Goal: Information Seeking & Learning: Check status

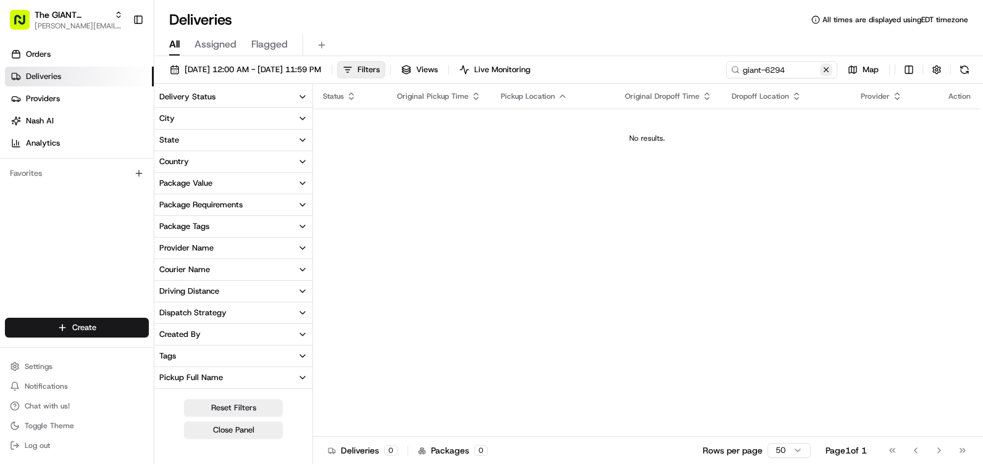
click at [825, 67] on button at bounding box center [826, 70] width 12 height 12
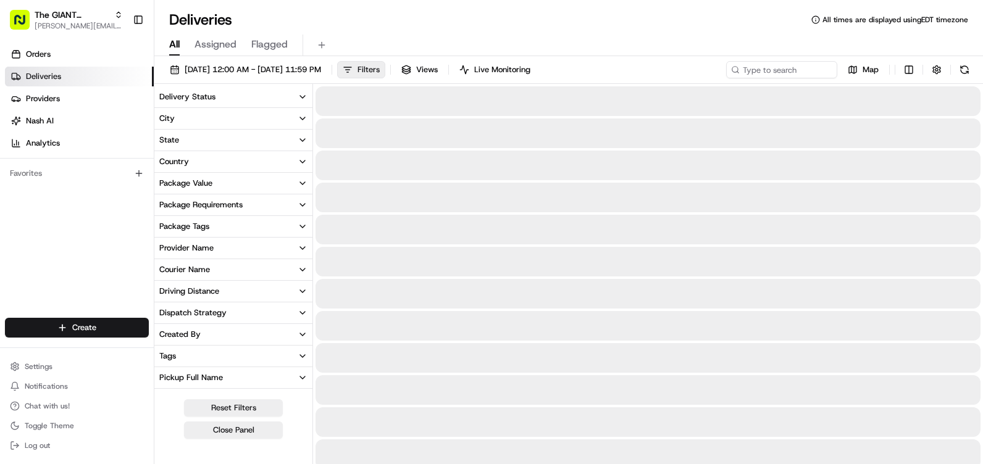
click at [380, 71] on span "Filters" at bounding box center [369, 69] width 22 height 11
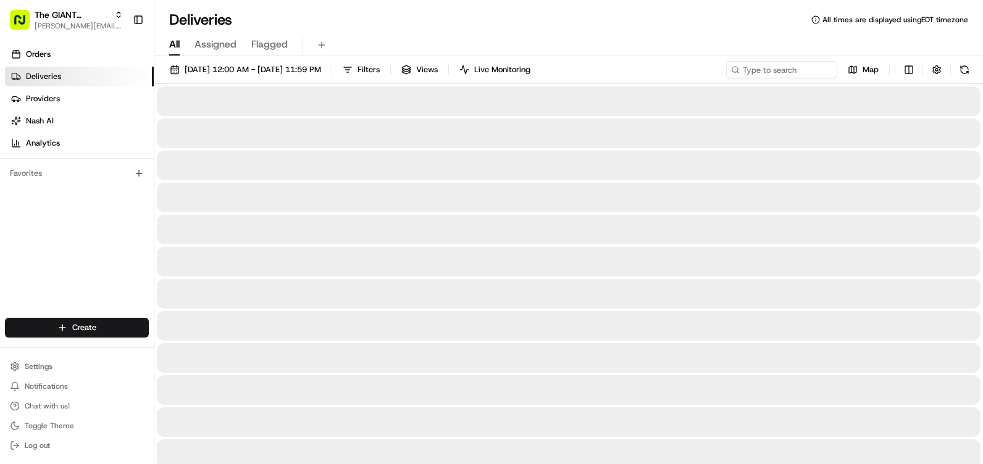
click at [380, 70] on span "Filters" at bounding box center [369, 69] width 22 height 11
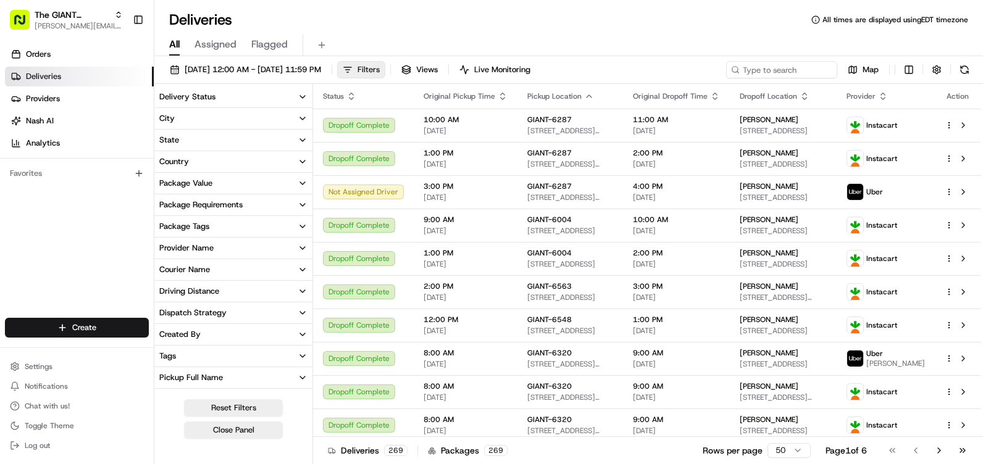
click at [380, 69] on span "Filters" at bounding box center [369, 69] width 22 height 11
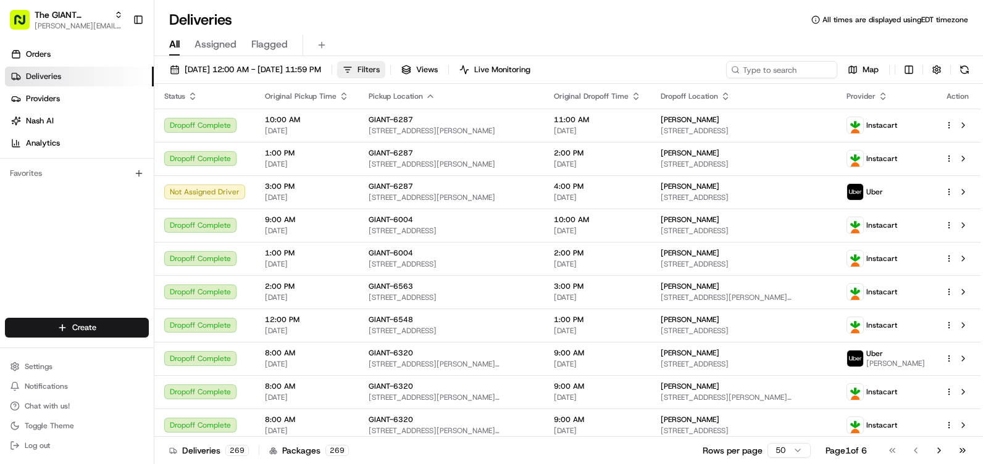
click at [380, 69] on span "Filters" at bounding box center [369, 69] width 22 height 11
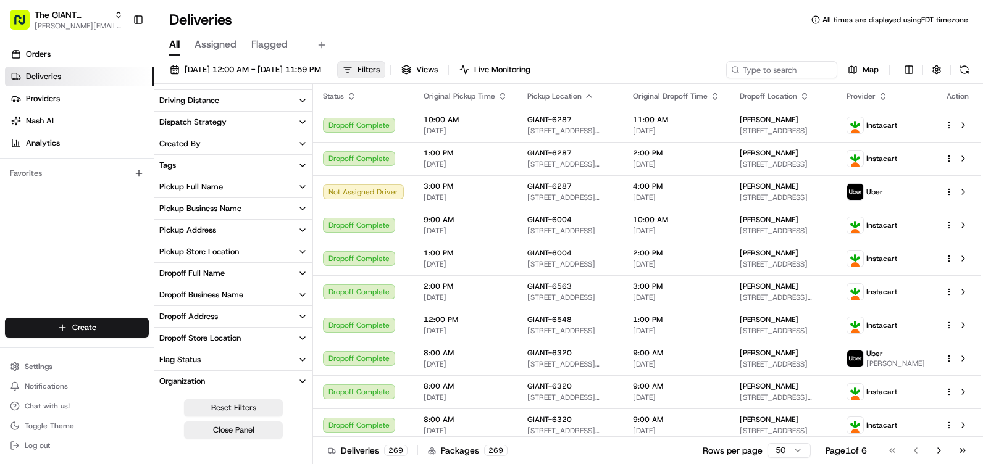
scroll to position [253, 0]
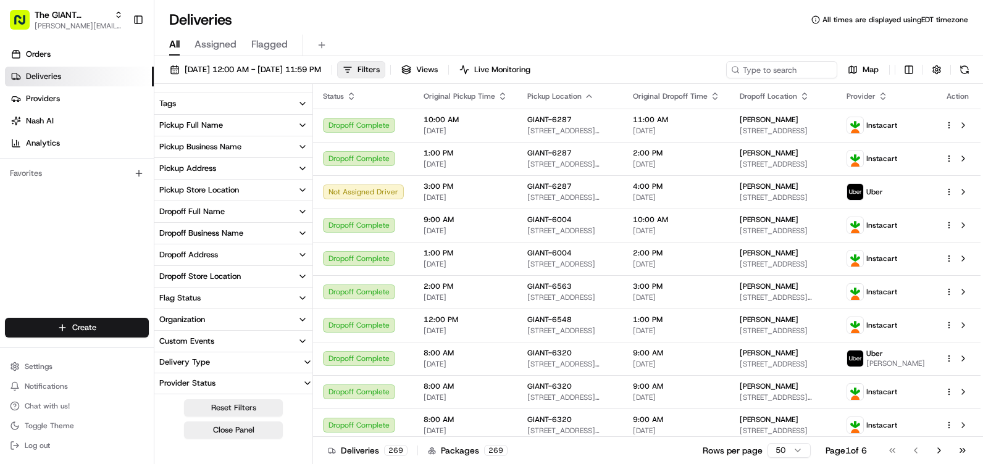
click at [263, 188] on button "Pickup Store Location" at bounding box center [233, 190] width 158 height 21
click at [251, 217] on input at bounding box center [241, 213] width 138 height 20
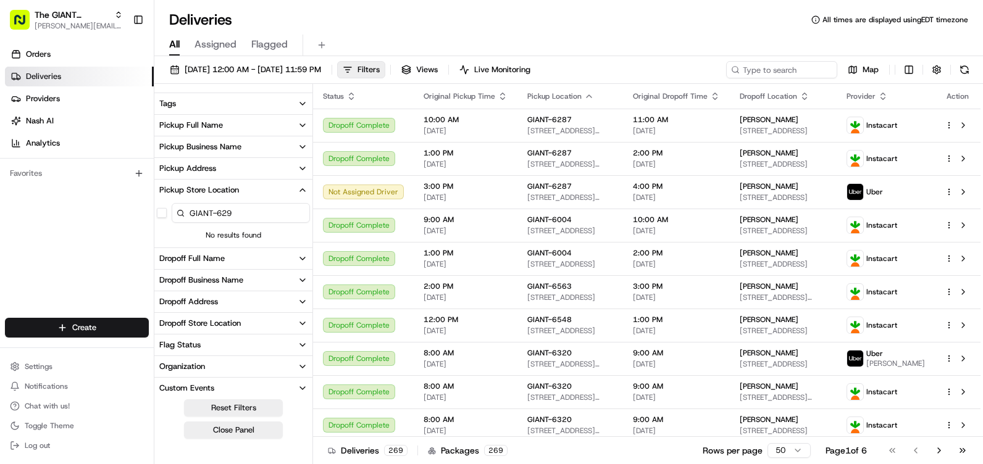
click at [165, 219] on div "GIANT-629" at bounding box center [233, 213] width 158 height 25
click at [165, 215] on button "button" at bounding box center [162, 213] width 10 height 10
click at [243, 211] on input "GIANT-629" at bounding box center [241, 213] width 138 height 20
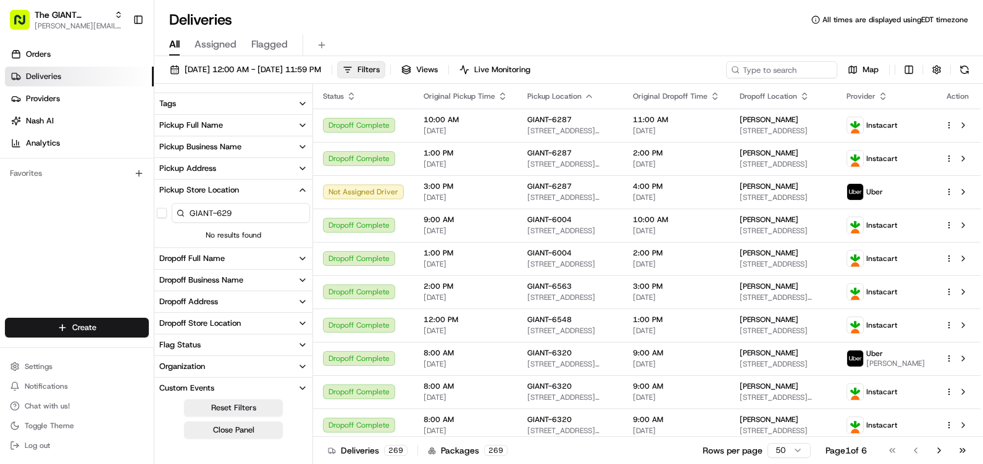
click at [243, 211] on input "GIANT-629" at bounding box center [241, 213] width 138 height 20
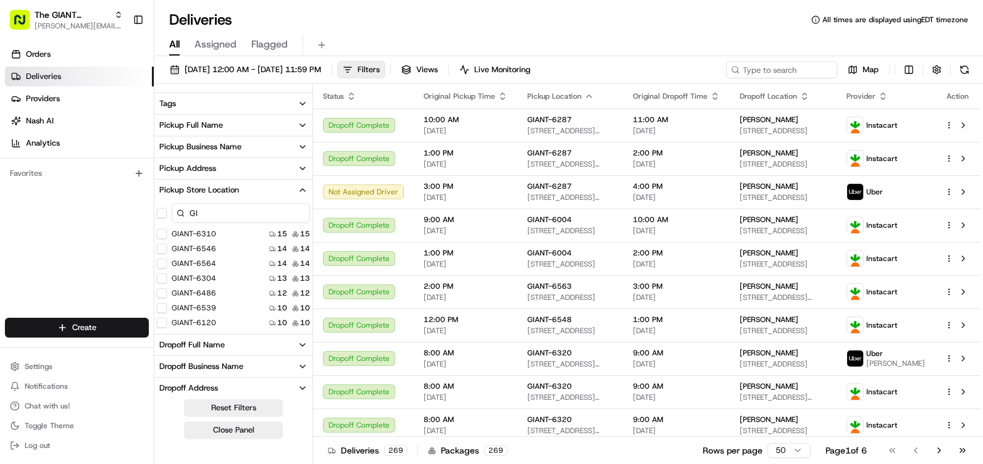
type input "G"
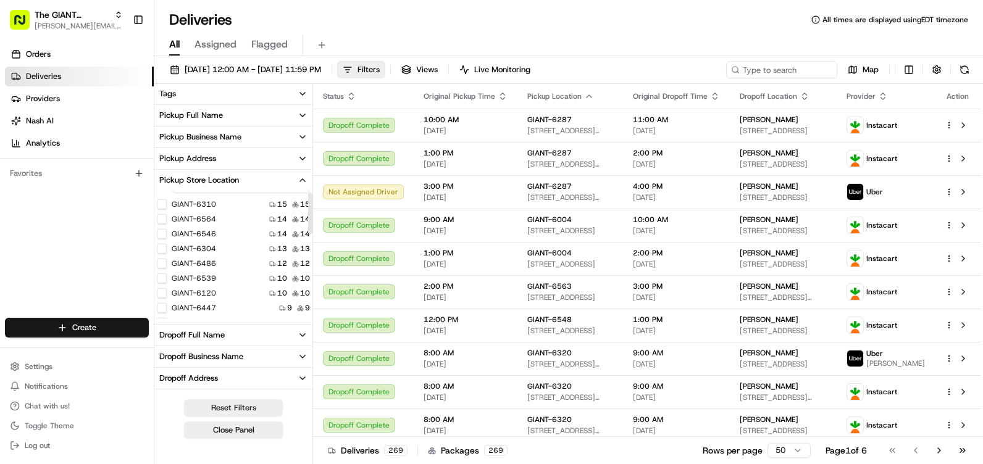
scroll to position [0, 0]
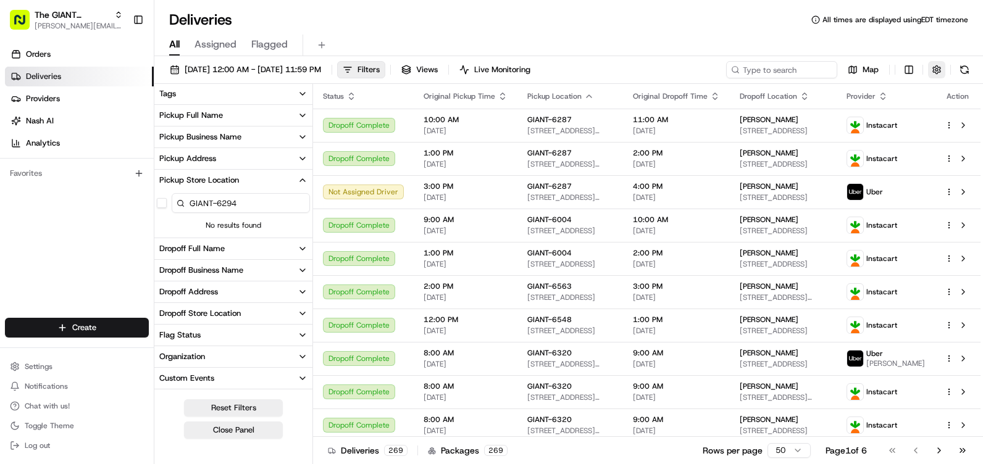
click at [940, 77] on button "button" at bounding box center [936, 69] width 17 height 17
click at [942, 73] on button "button" at bounding box center [936, 69] width 17 height 17
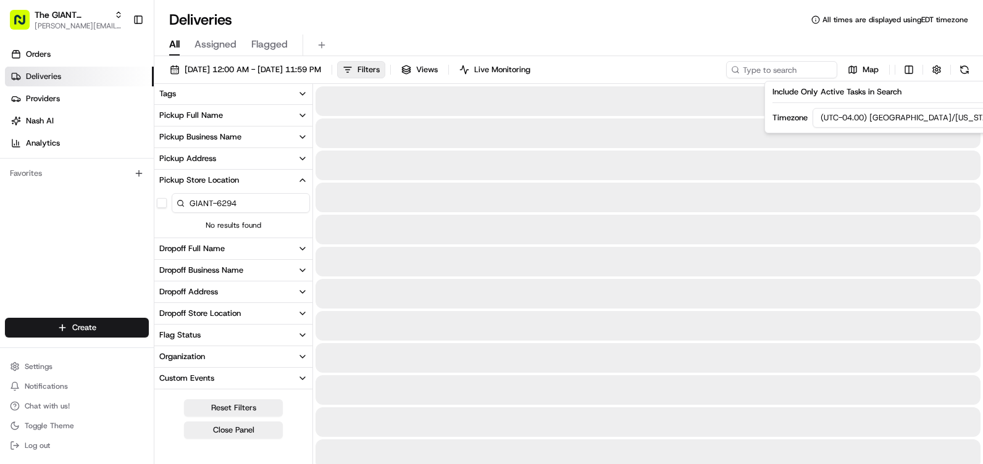
click at [675, 63] on div "[DATE] 12:00 AM - [DATE] 11:59 PM Filters Views Live Monitoring Map" at bounding box center [568, 72] width 829 height 23
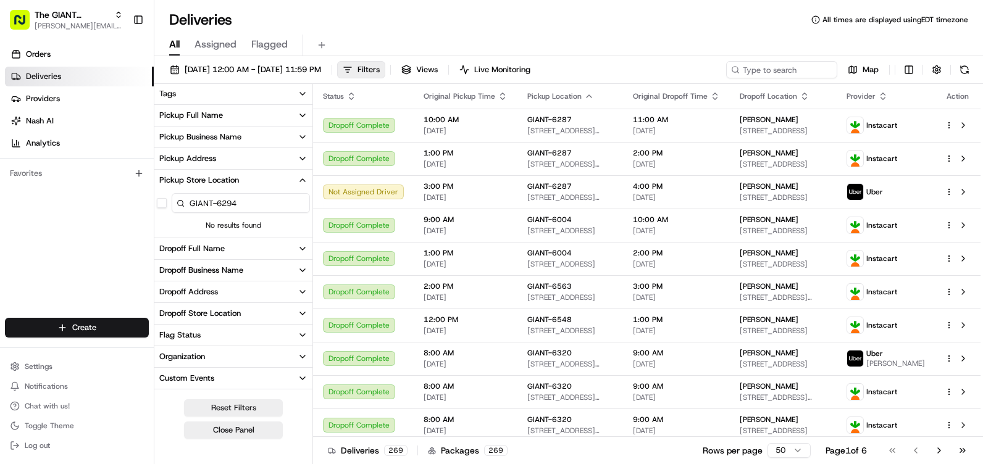
click at [269, 203] on input "GIANT-6294" at bounding box center [241, 203] width 138 height 20
type input "GIANT-6294"
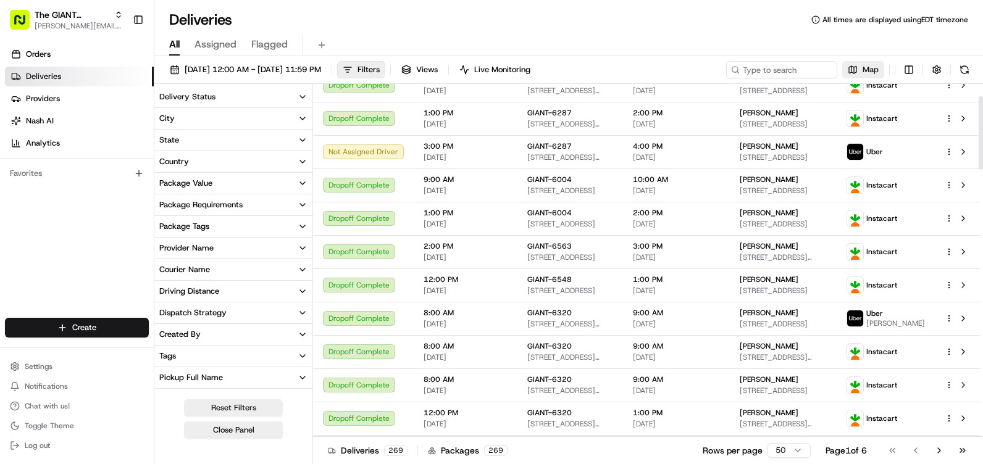
scroll to position [62, 0]
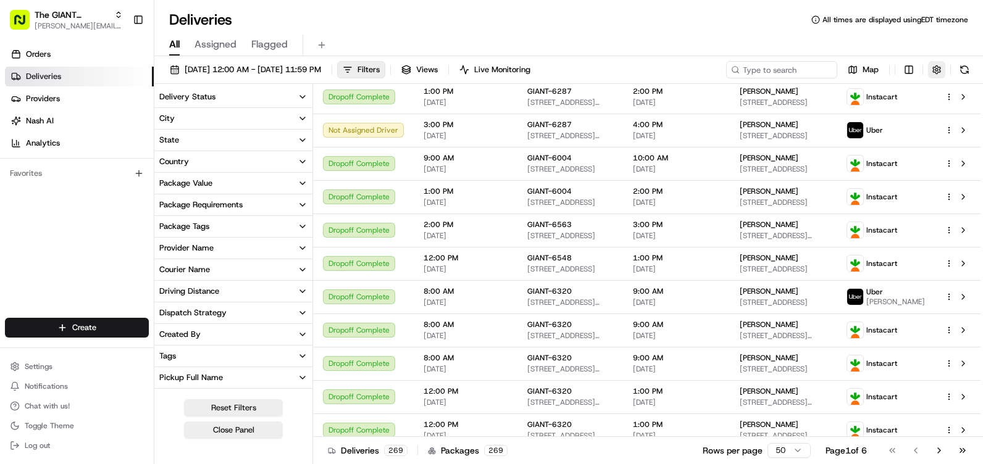
click at [943, 69] on button "button" at bounding box center [936, 69] width 17 height 17
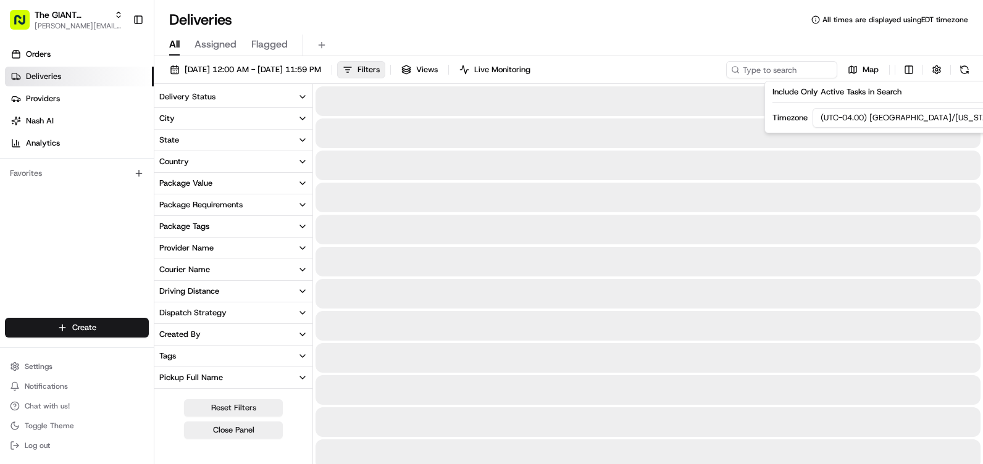
click at [932, 49] on div "All Assigned Flagged" at bounding box center [568, 46] width 829 height 22
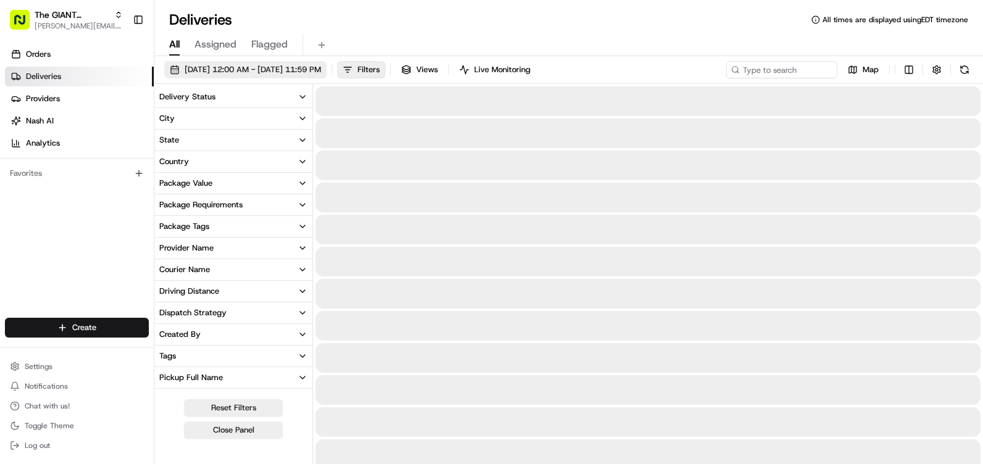
click at [253, 70] on span "[DATE] 12:00 AM - [DATE] 11:59 PM" at bounding box center [253, 69] width 136 height 11
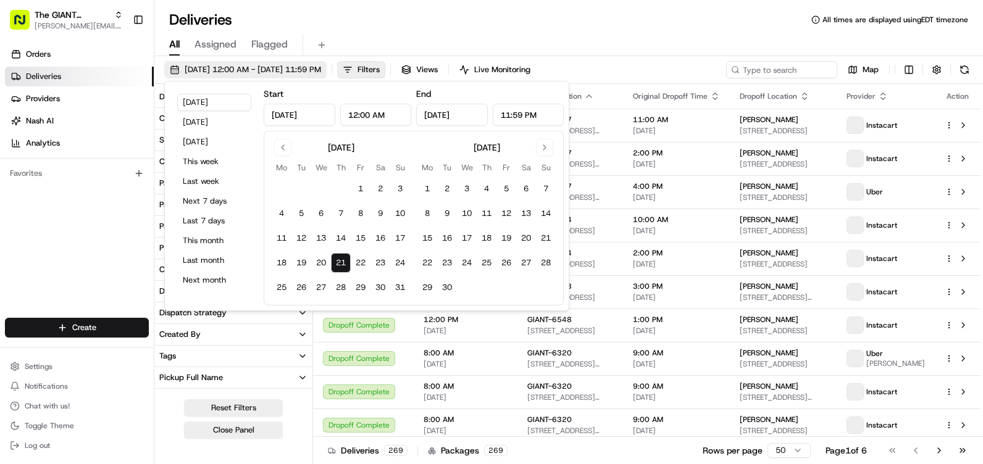
type input "[DATE]"
type input "12:00 AM"
type input "[DATE]"
type input "11:59 PM"
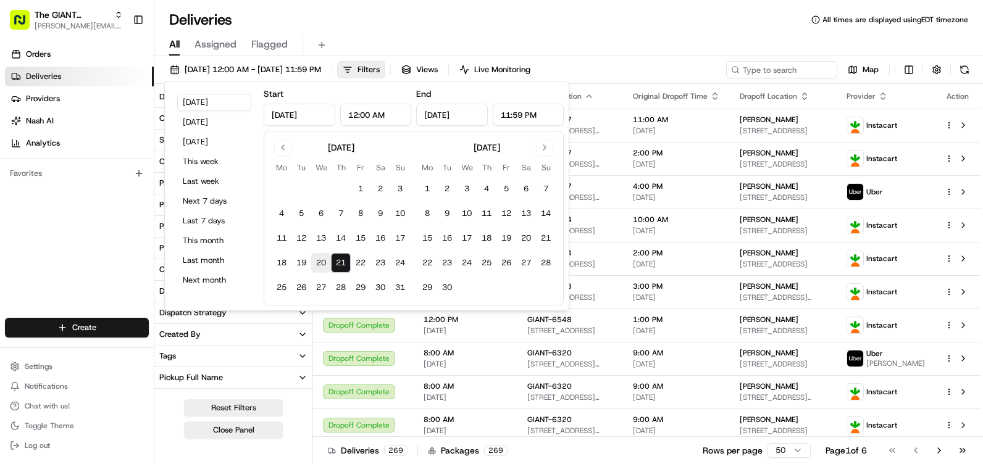
click at [322, 262] on button "20" at bounding box center [321, 263] width 20 height 20
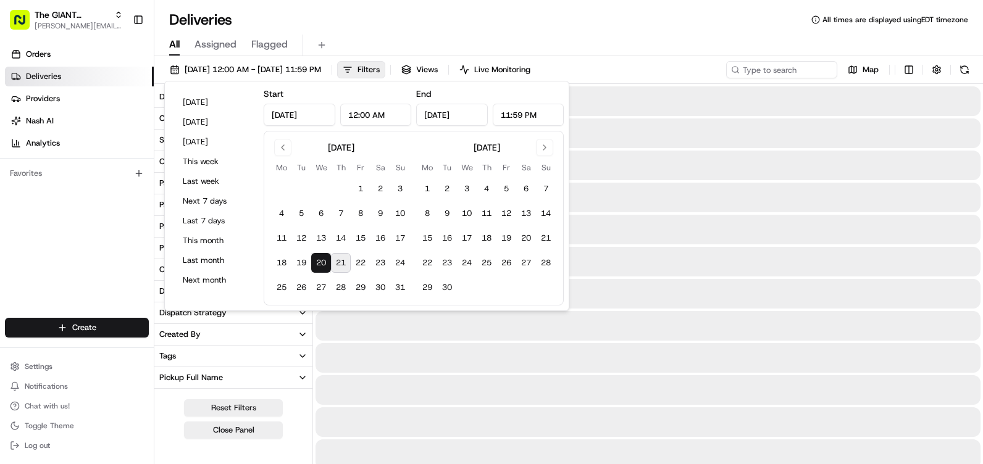
type input "[DATE]"
click at [322, 262] on button "20" at bounding box center [321, 263] width 20 height 20
click at [320, 258] on button "20" at bounding box center [321, 263] width 20 height 20
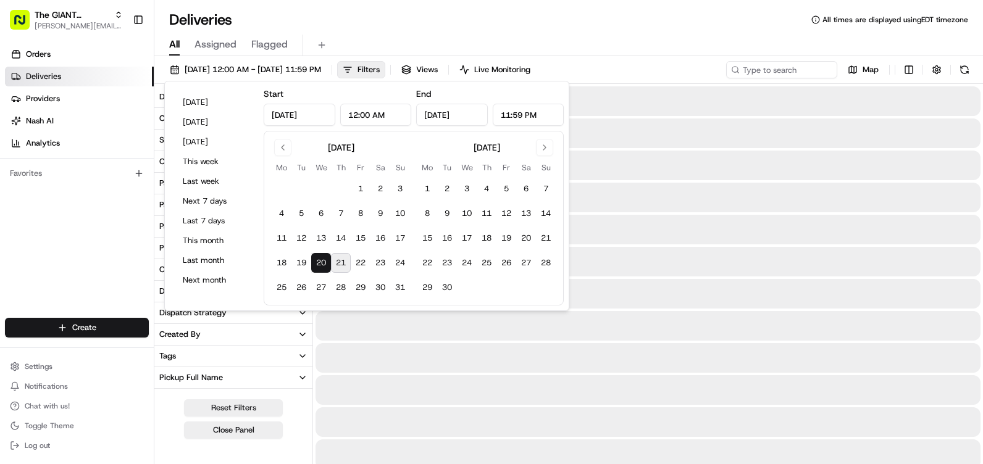
click at [320, 258] on button "20" at bounding box center [321, 263] width 20 height 20
drag, startPoint x: 320, startPoint y: 258, endPoint x: 416, endPoint y: 125, distance: 163.3
click at [321, 258] on button "20" at bounding box center [321, 263] width 20 height 20
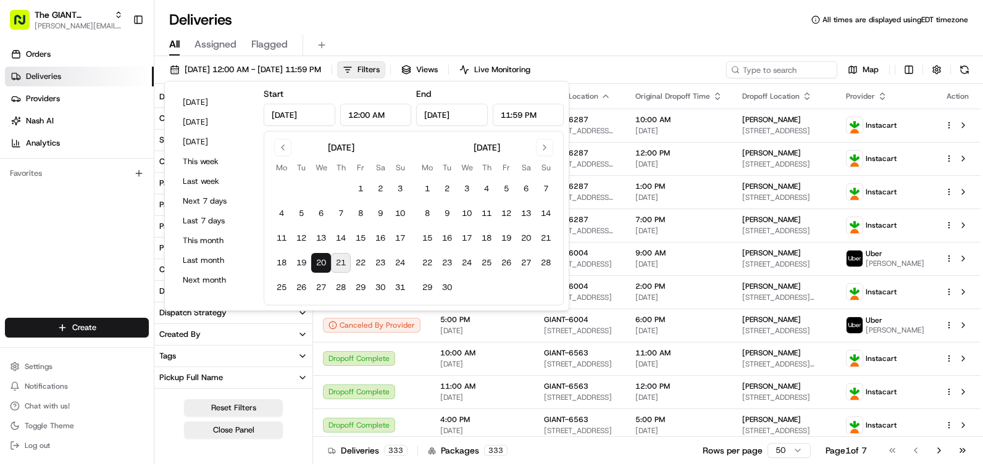
click at [453, 22] on div "Deliveries All times are displayed using EDT timezone" at bounding box center [568, 20] width 829 height 20
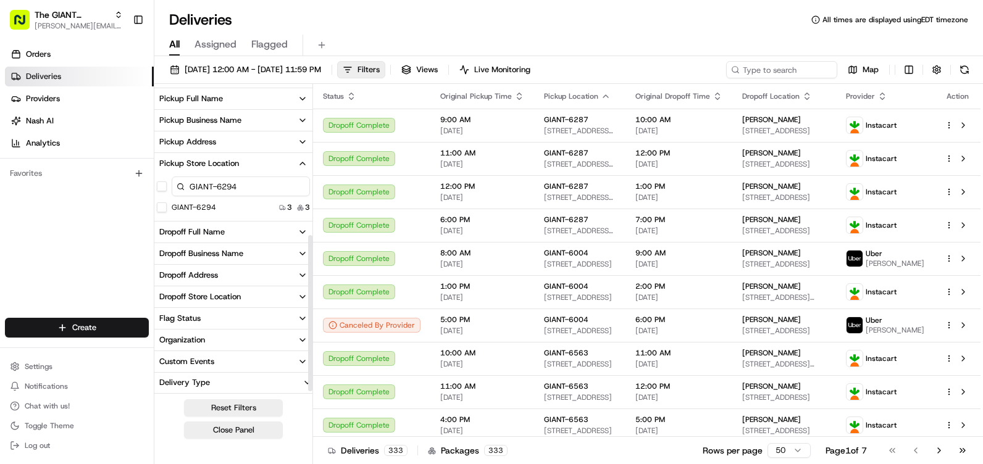
scroll to position [299, 0]
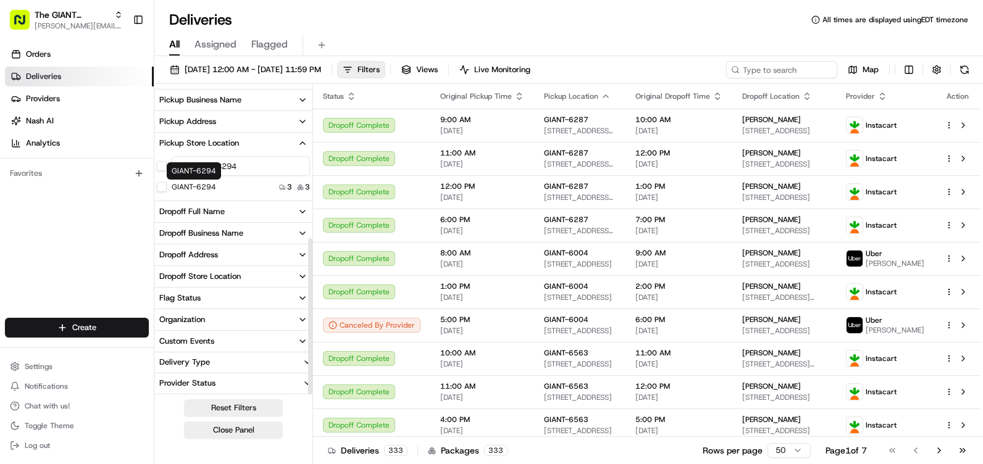
click at [204, 188] on label "GIANT-6294" at bounding box center [194, 187] width 44 height 10
click at [167, 188] on button "GIANT-6294" at bounding box center [162, 187] width 10 height 10
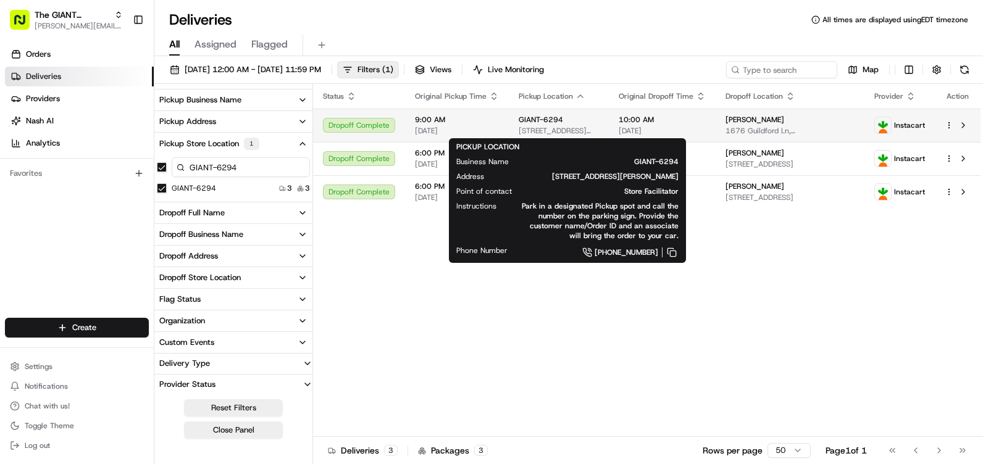
click at [521, 125] on div "GIANT-6294 [STREET_ADDRESS][PERSON_NAME]" at bounding box center [559, 125] width 80 height 21
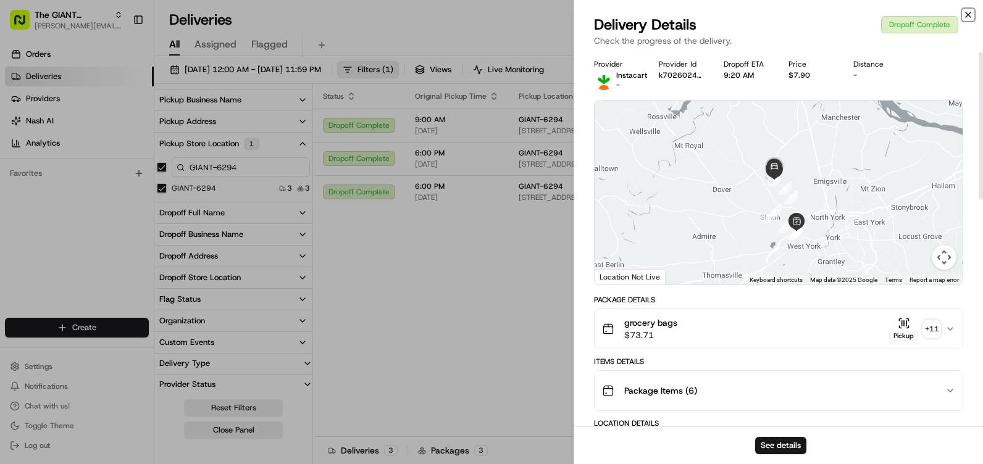
click at [967, 17] on icon "button" at bounding box center [968, 15] width 10 height 10
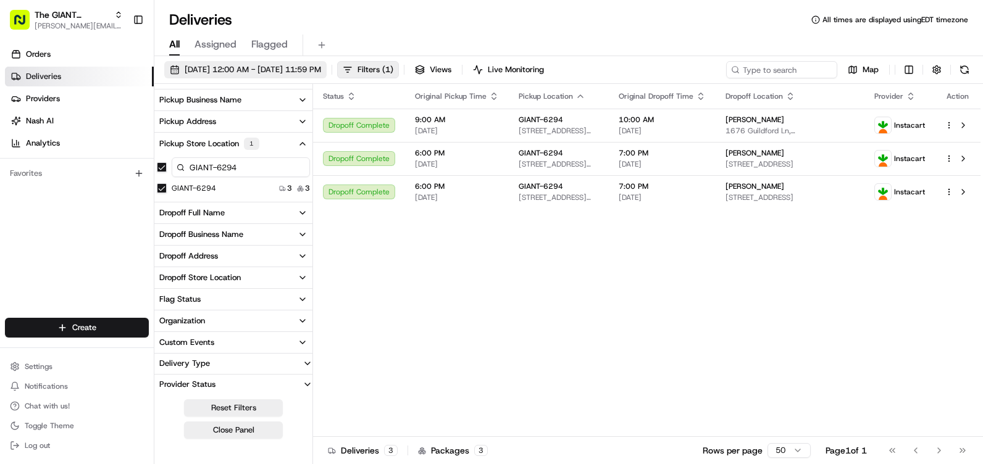
click at [302, 70] on span "[DATE] 12:00 AM - [DATE] 11:59 PM" at bounding box center [253, 69] width 136 height 11
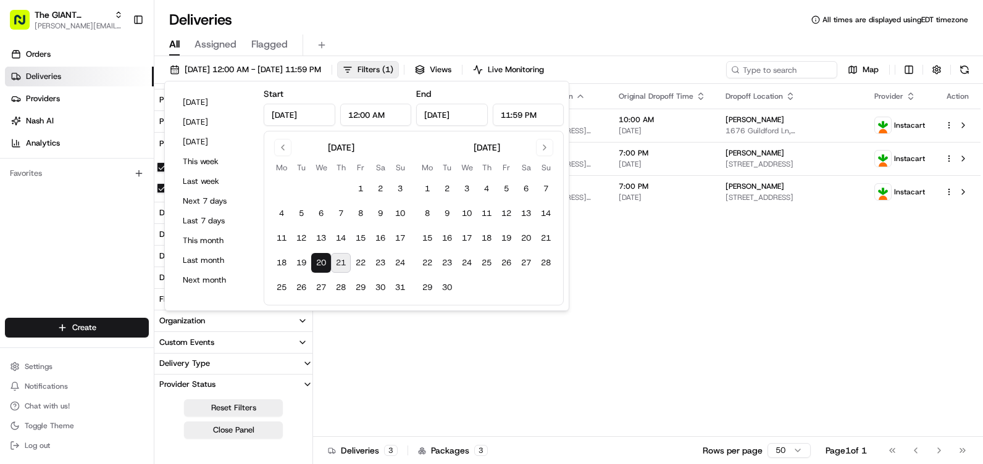
click at [338, 262] on button "21" at bounding box center [341, 263] width 20 height 20
type input "[DATE]"
click at [338, 262] on button "21" at bounding box center [341, 263] width 20 height 20
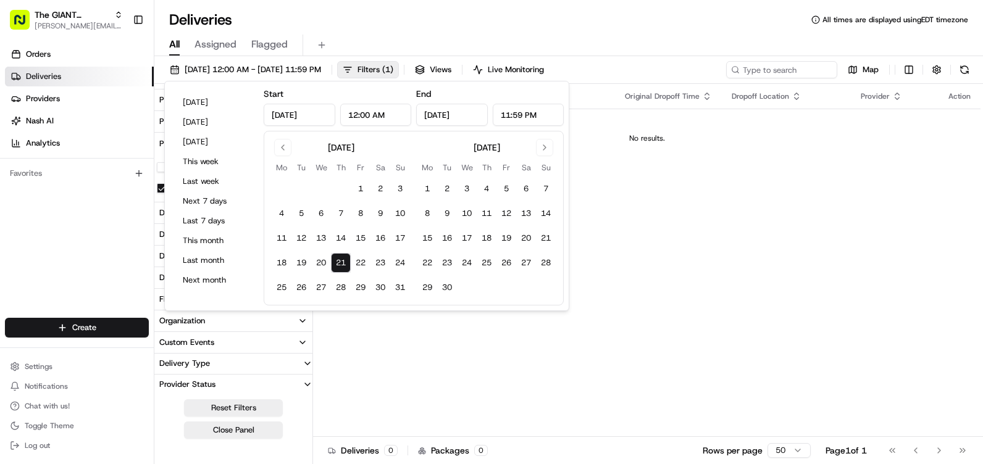
click at [629, 91] on span "Original Dropoff Time" at bounding box center [662, 96] width 75 height 10
